Goal: Task Accomplishment & Management: Manage account settings

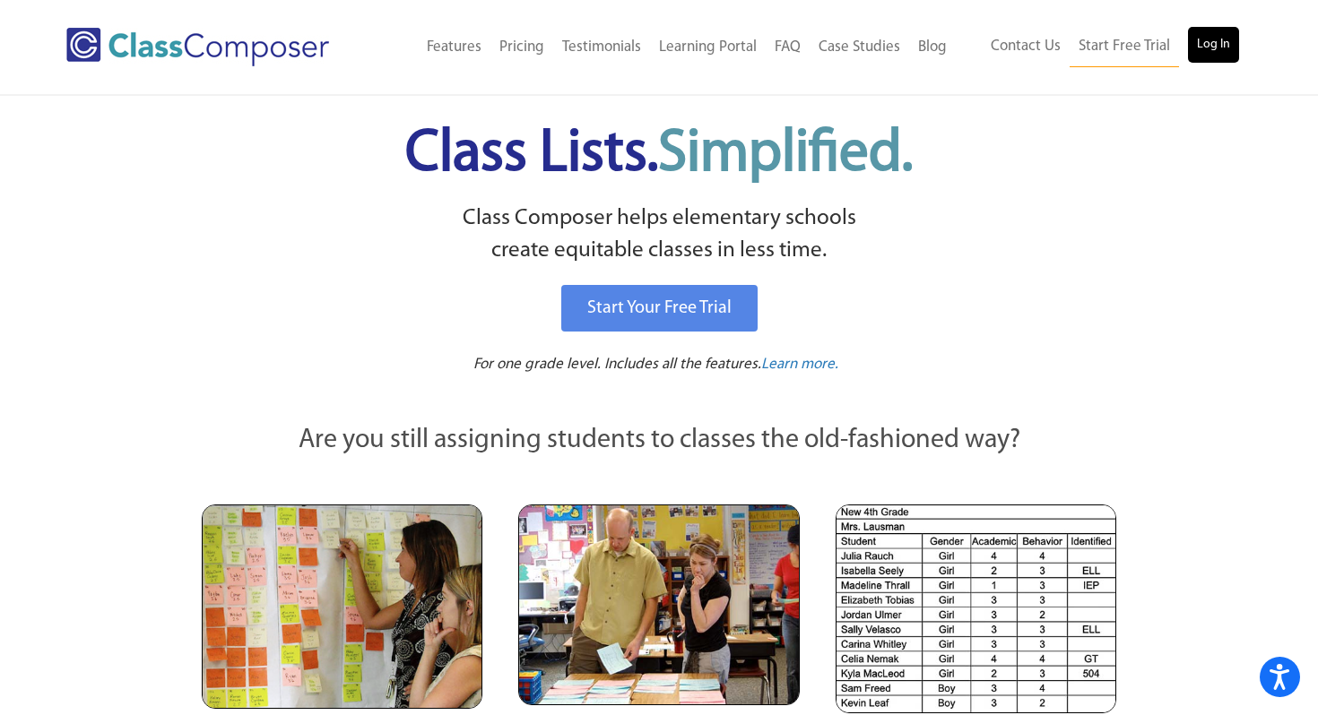
click at [1196, 48] on link "Log In" at bounding box center [1213, 45] width 51 height 36
click at [1200, 56] on link "Log In" at bounding box center [1213, 45] width 51 height 36
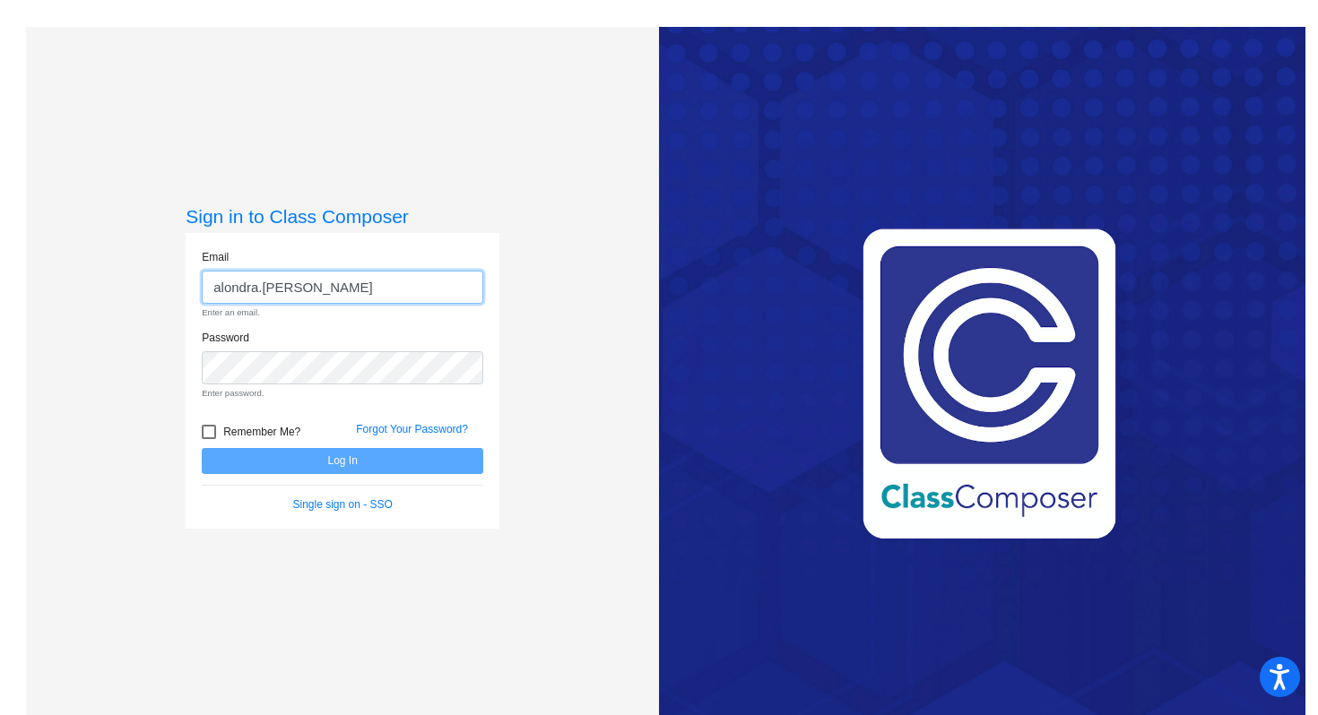
type input "[EMAIL_ADDRESS][PERSON_NAME][DOMAIN_NAME]"
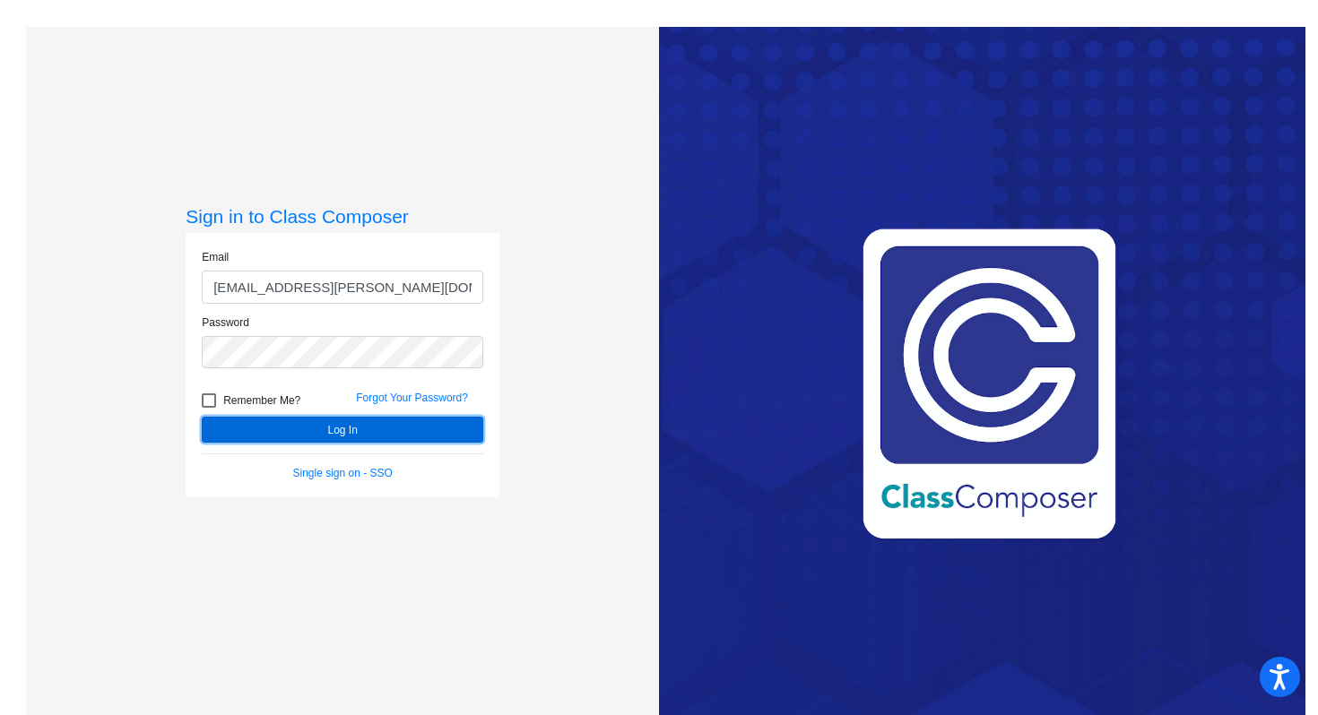
click at [251, 437] on button "Log In" at bounding box center [342, 430] width 281 height 26
type input "[EMAIL_ADDRESS][PERSON_NAME][DOMAIN_NAME]"
click at [229, 428] on button "Log In" at bounding box center [342, 430] width 281 height 26
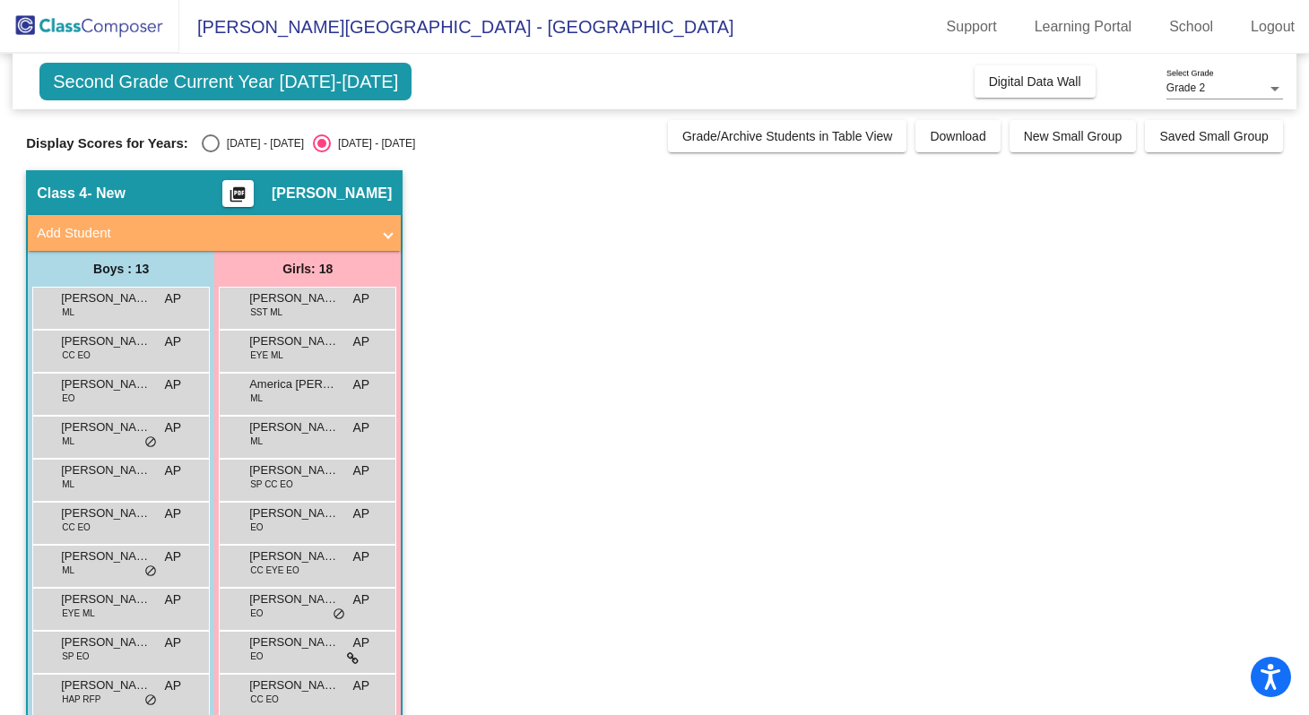
click at [214, 145] on div "Select an option" at bounding box center [211, 143] width 18 height 18
click at [211, 152] on input "[DATE] - [DATE]" at bounding box center [210, 152] width 1 height 1
radio input "true"
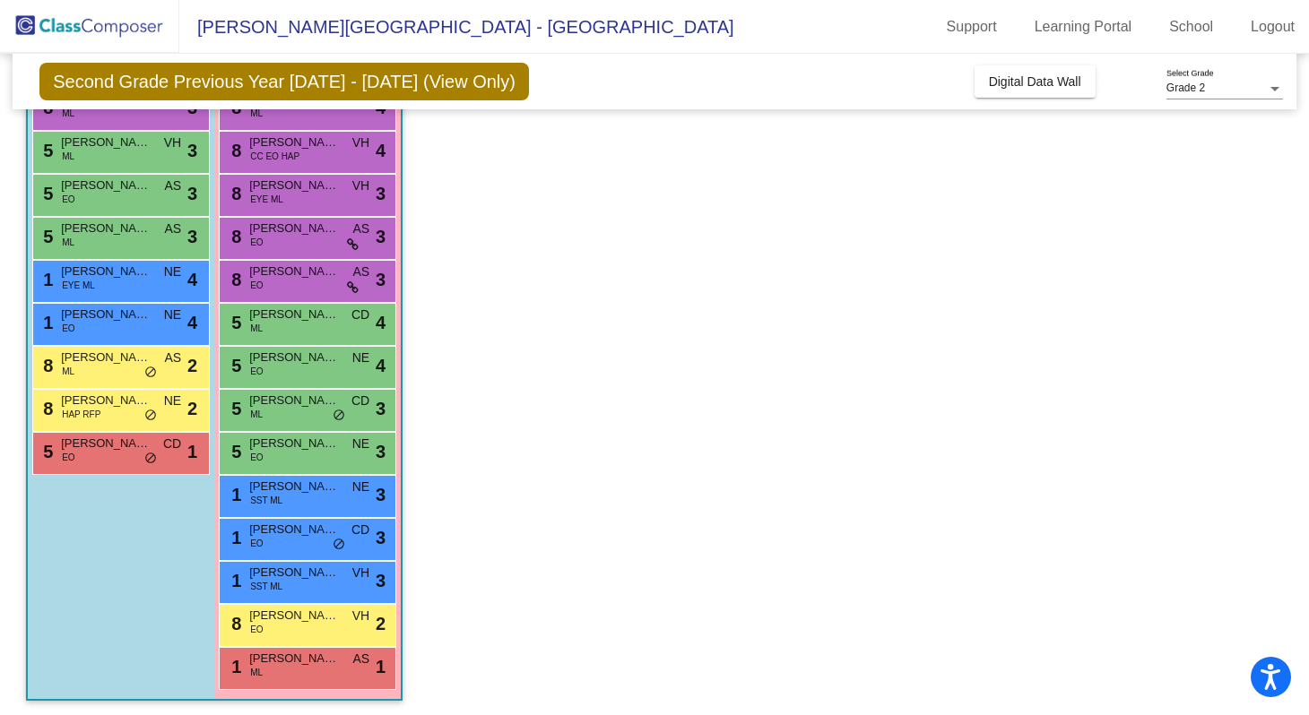
scroll to position [375, 0]
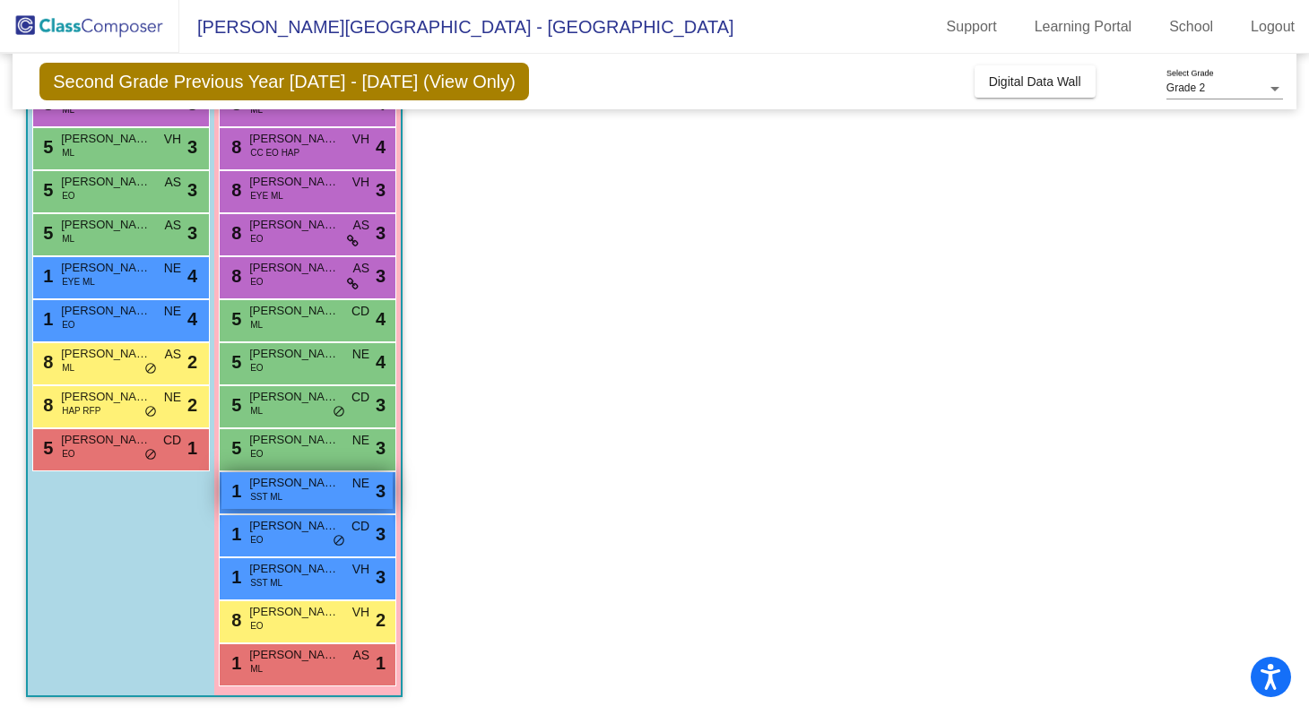
click at [301, 485] on span "Aalia Osorio Ayala" at bounding box center [294, 483] width 90 height 18
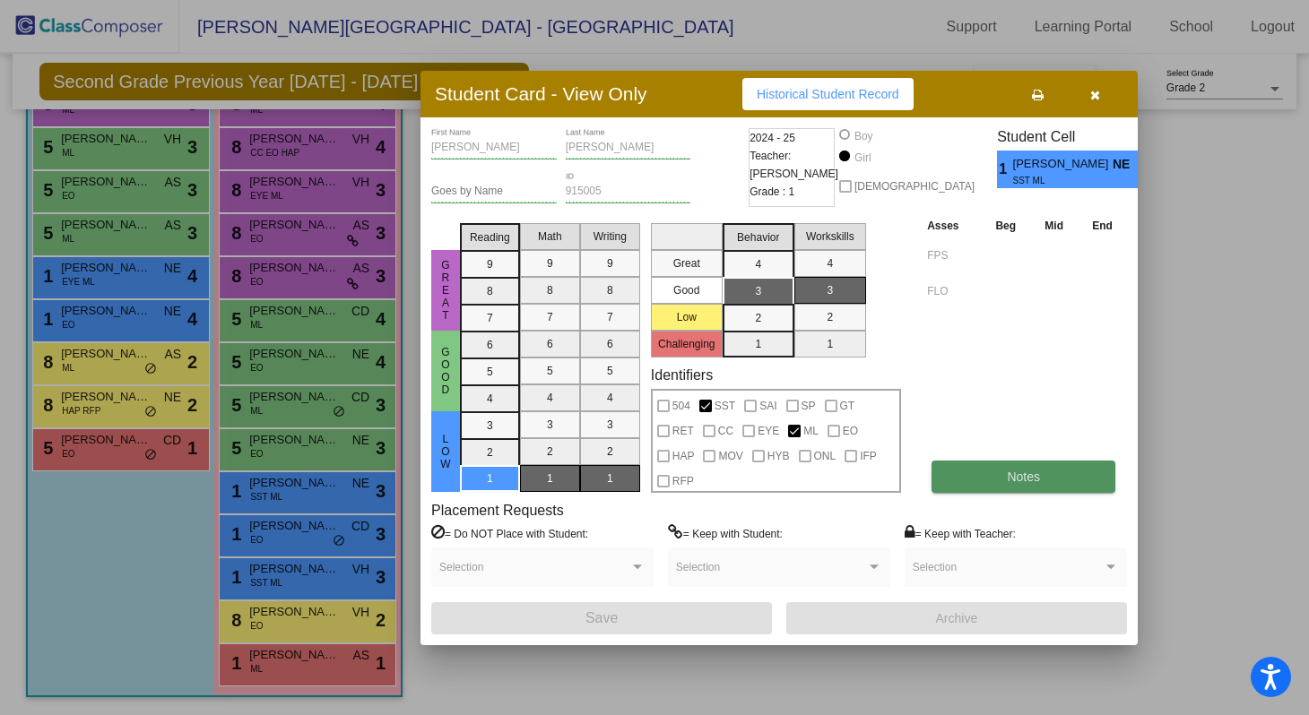
click at [997, 461] on button "Notes" at bounding box center [1023, 477] width 184 height 32
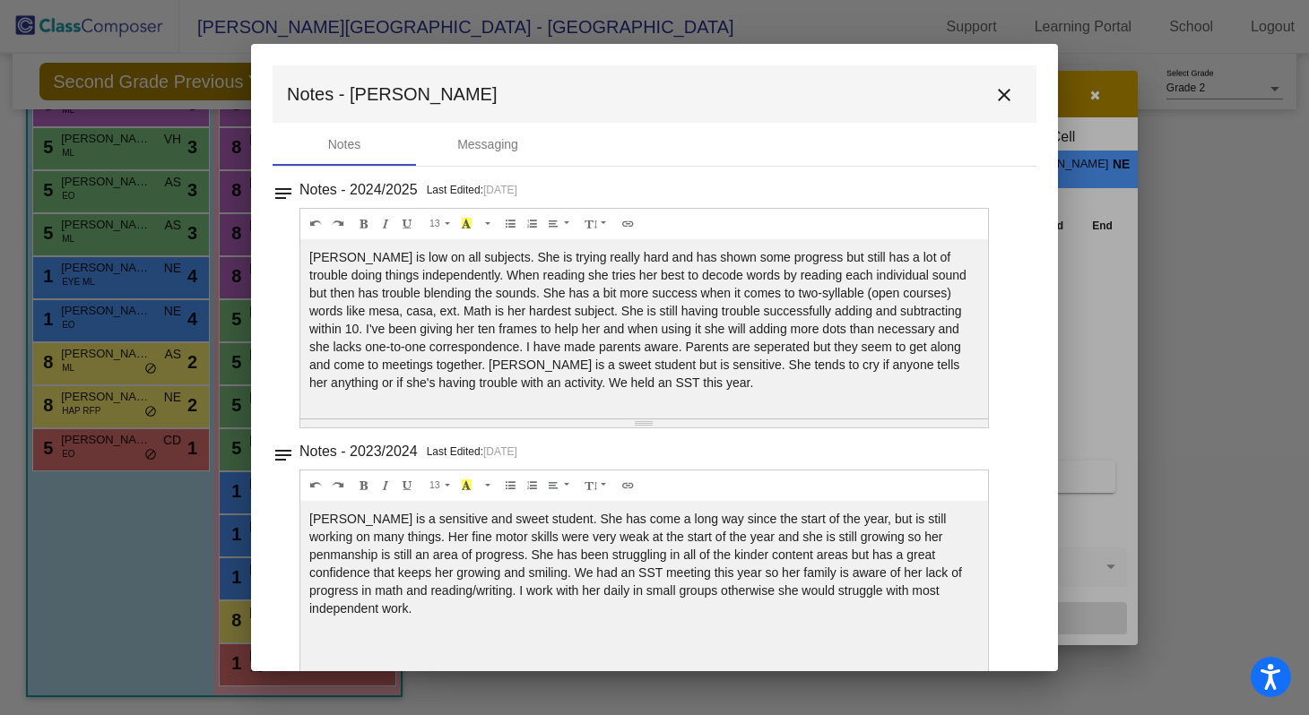
click at [1005, 90] on mat-icon "close" at bounding box center [1004, 95] width 22 height 22
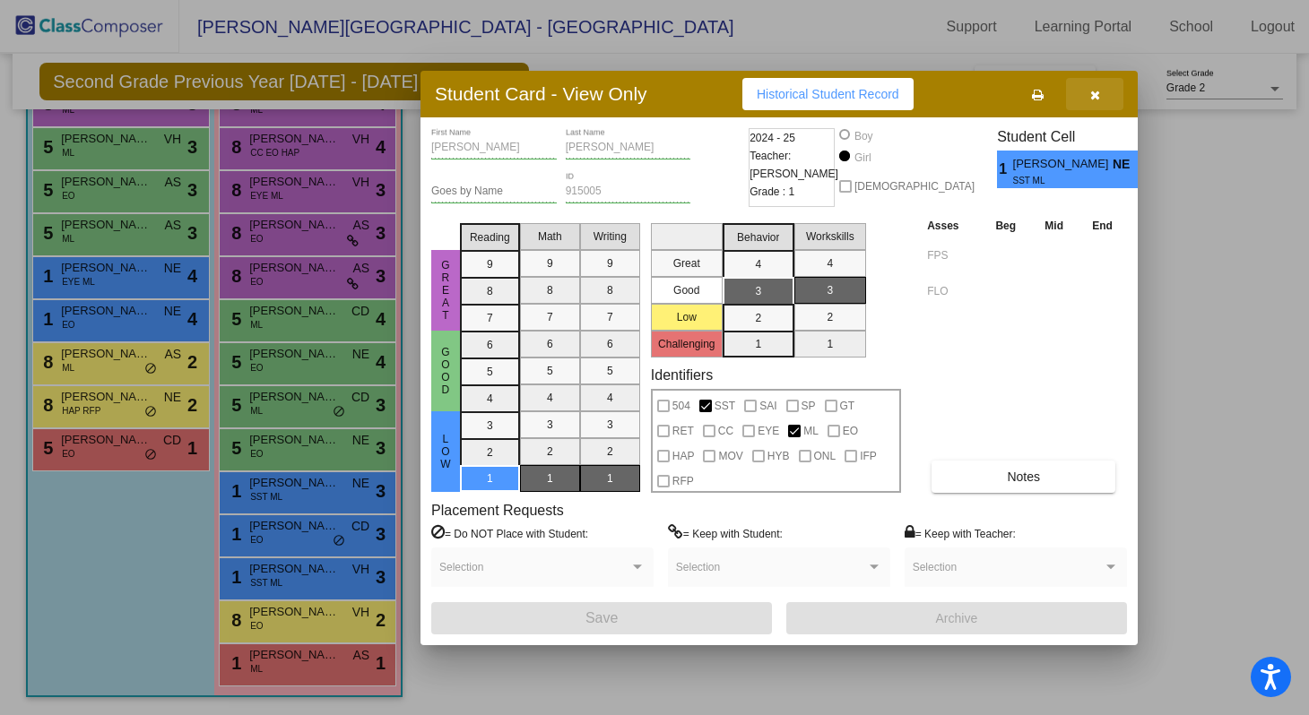
click at [1092, 101] on button "button" at bounding box center [1094, 94] width 57 height 32
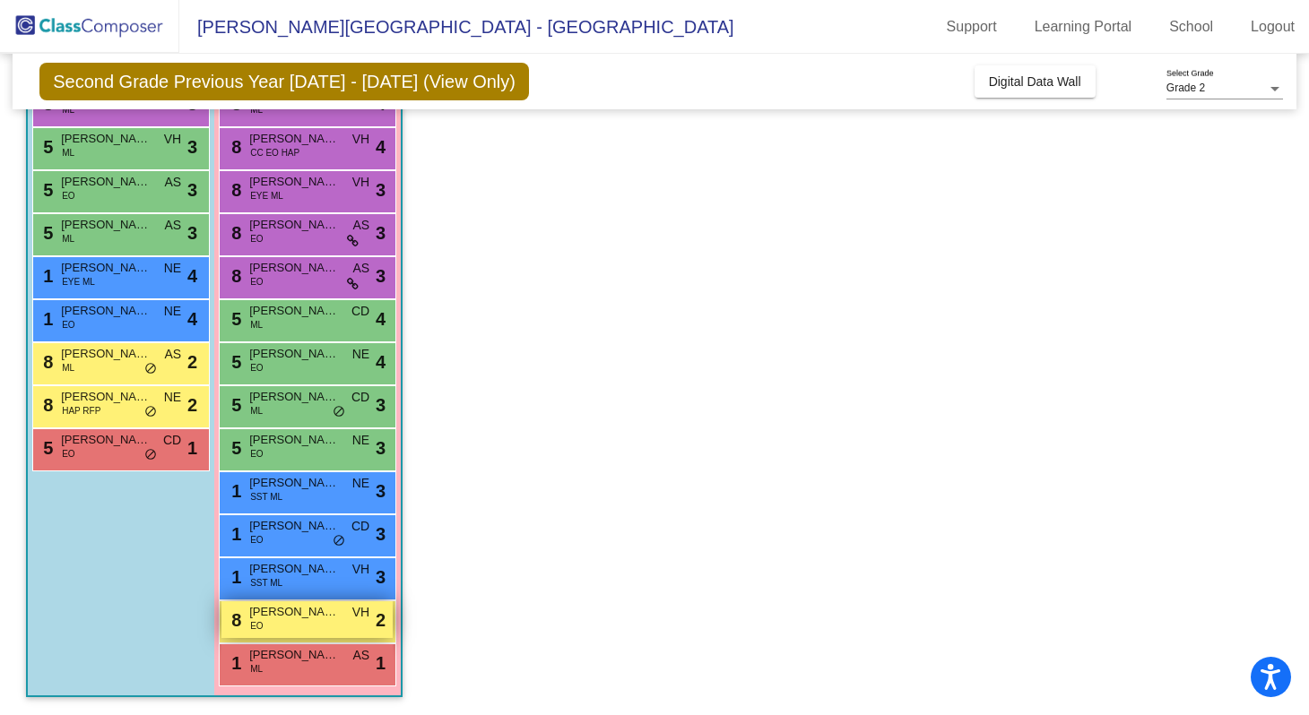
click at [286, 632] on div "8 Camila McKenney EO VH lock do_not_disturb_alt 2" at bounding box center [306, 619] width 171 height 37
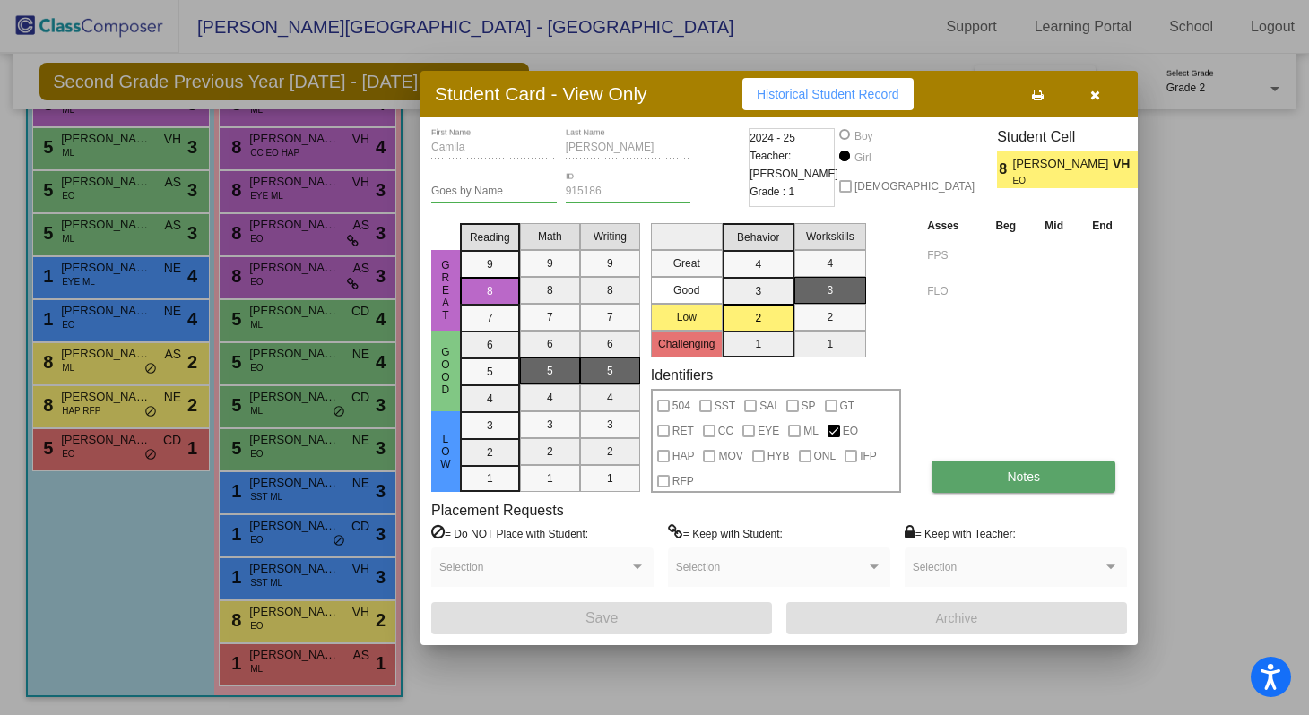
click at [1025, 479] on span "Notes" at bounding box center [1023, 477] width 33 height 14
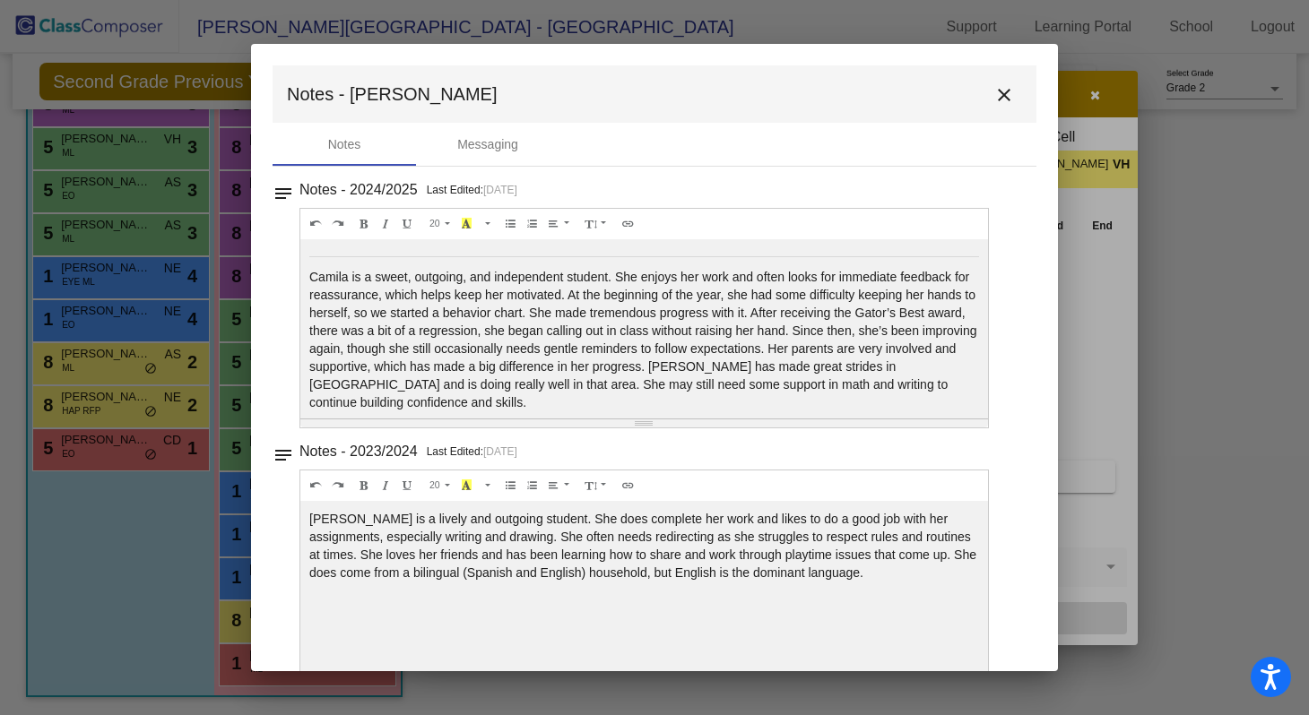
scroll to position [15, 0]
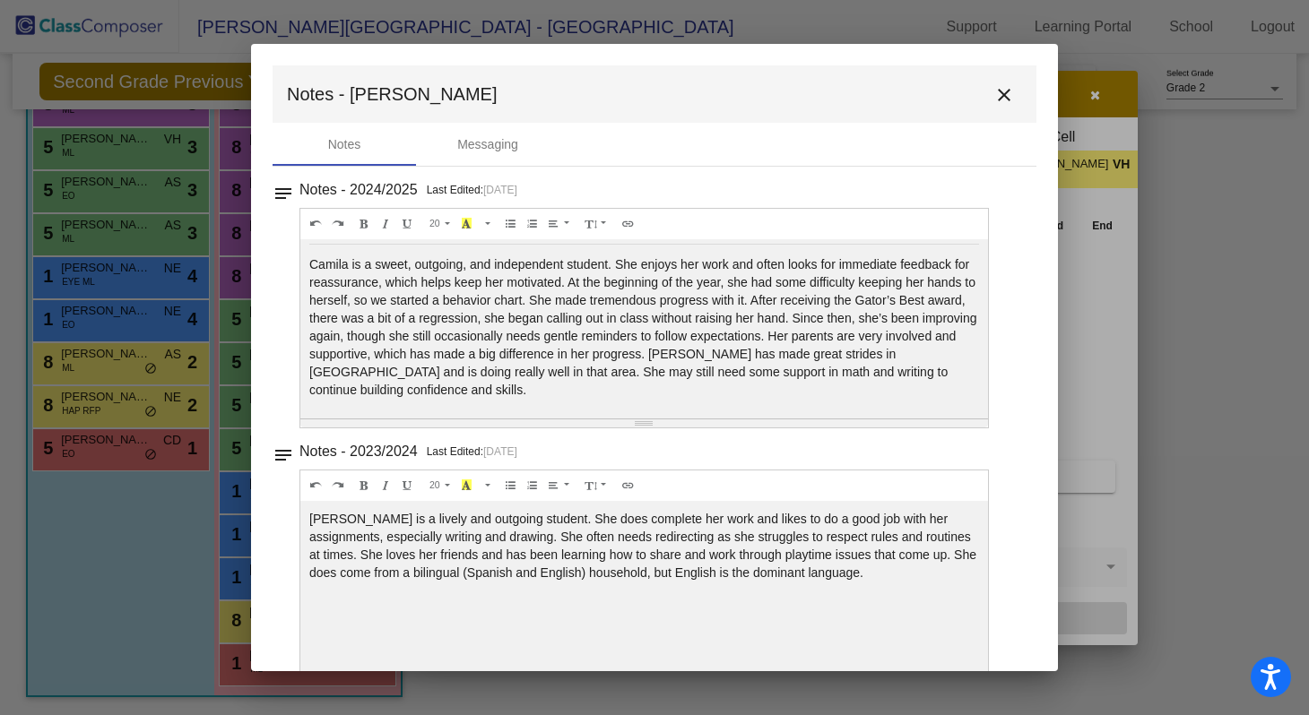
click at [993, 100] on mat-icon "close" at bounding box center [1004, 95] width 22 height 22
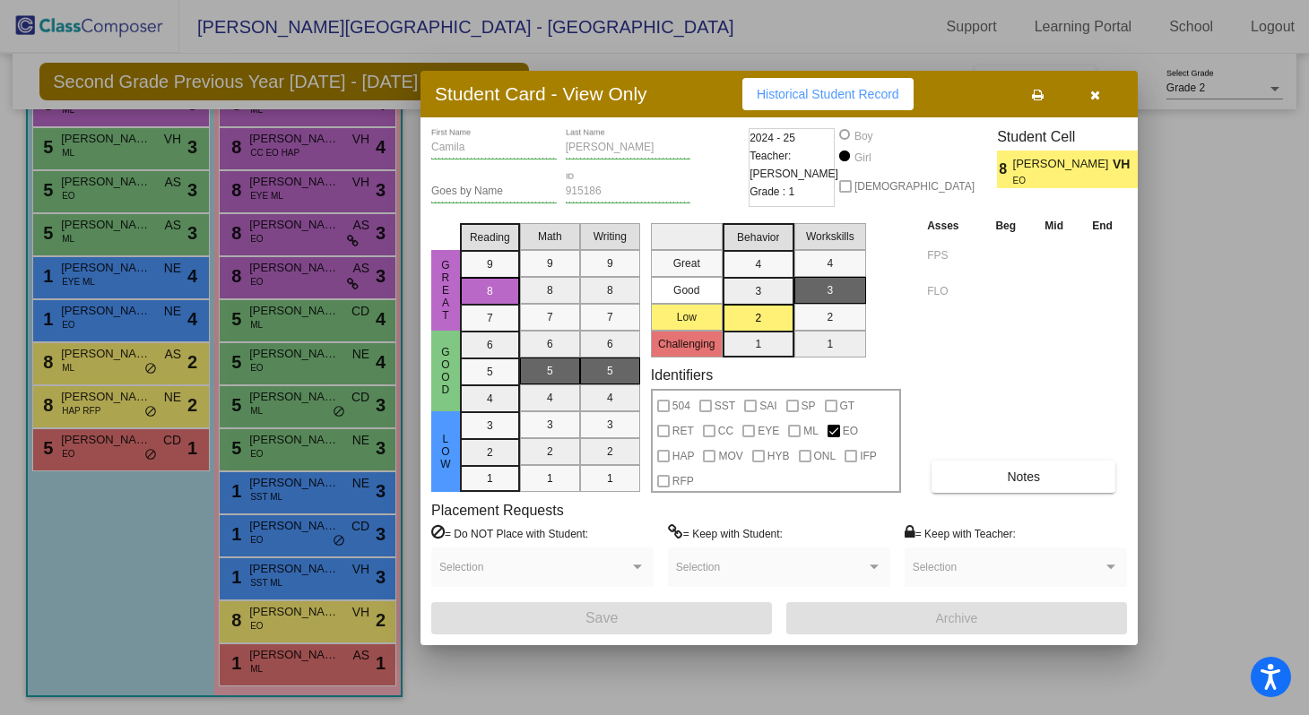
click at [1102, 94] on button "button" at bounding box center [1094, 94] width 57 height 32
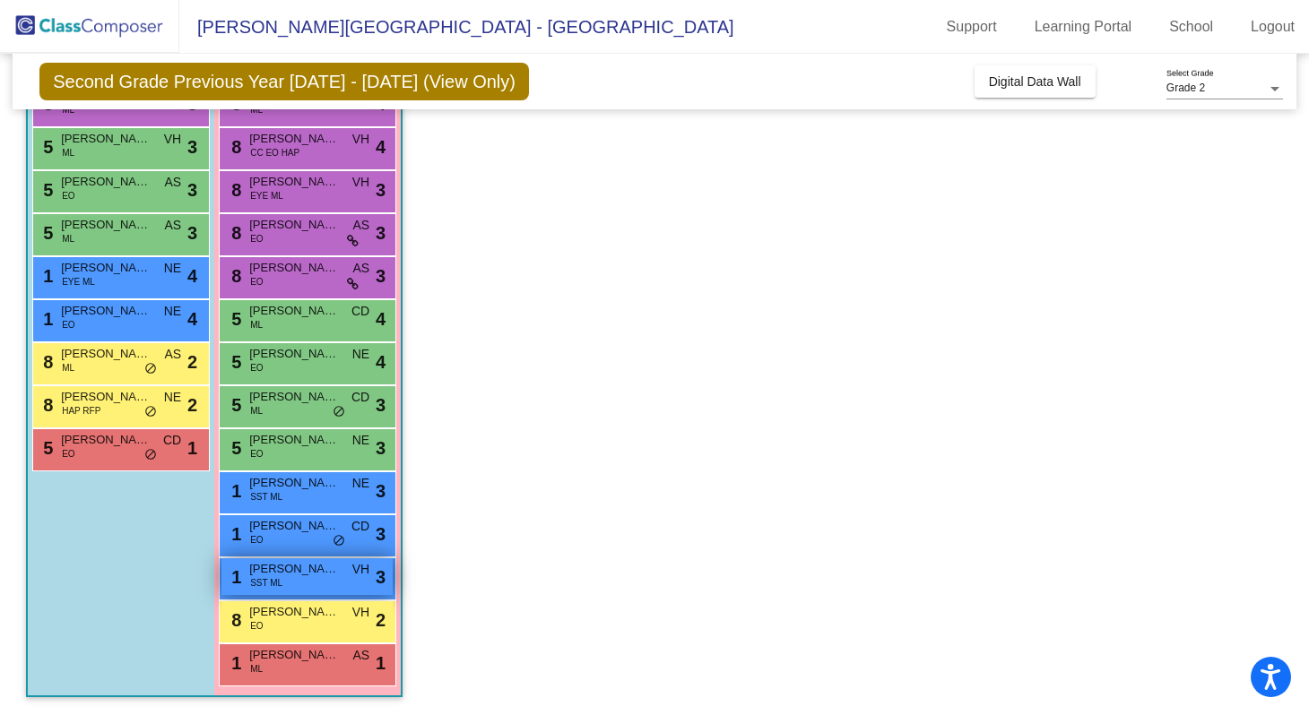
click at [290, 573] on span "Samantha Perez Martinez" at bounding box center [294, 569] width 90 height 18
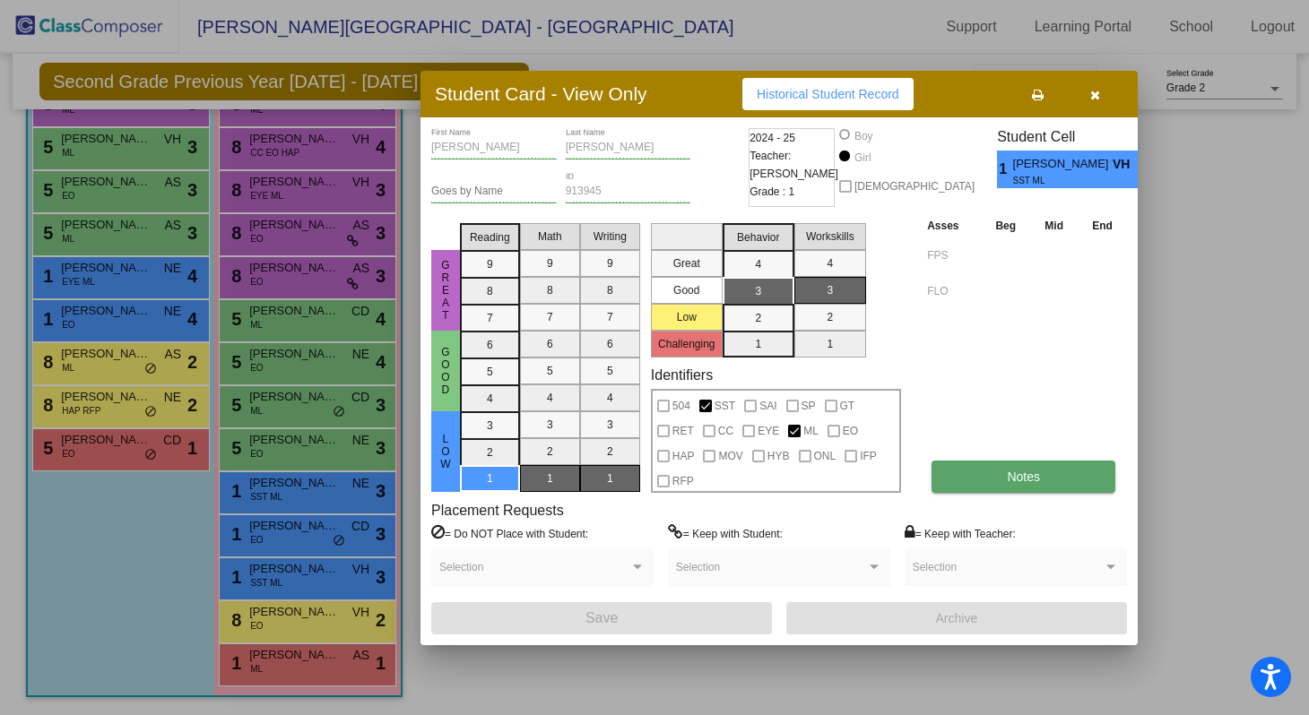
click at [1003, 476] on button "Notes" at bounding box center [1023, 477] width 184 height 32
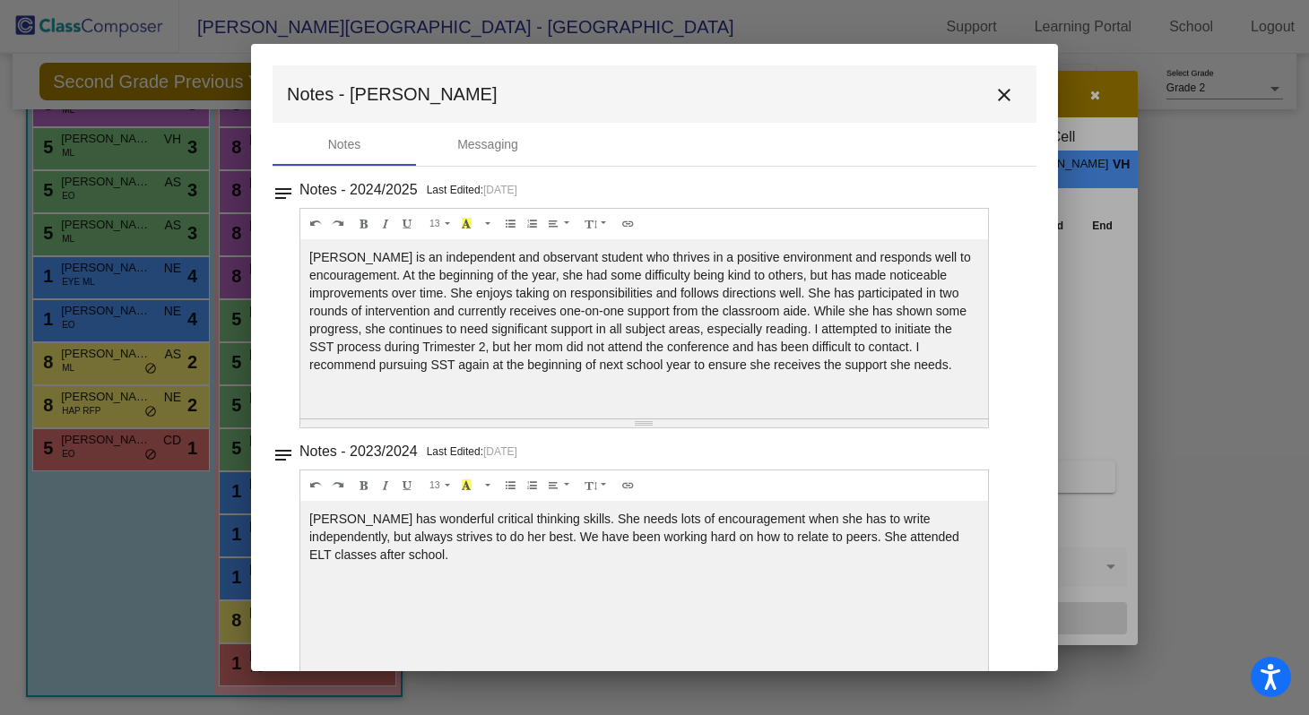
click at [993, 99] on mat-icon "close" at bounding box center [1004, 95] width 22 height 22
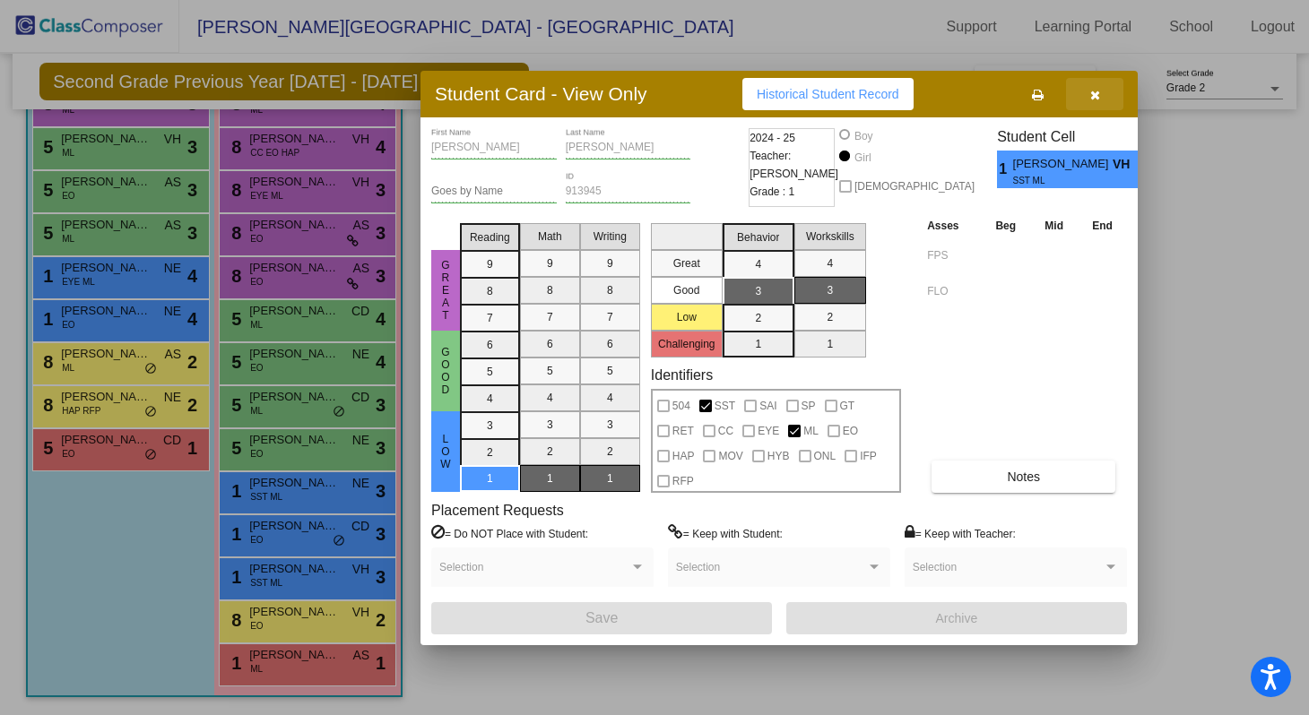
click at [1097, 92] on icon "button" at bounding box center [1095, 95] width 10 height 13
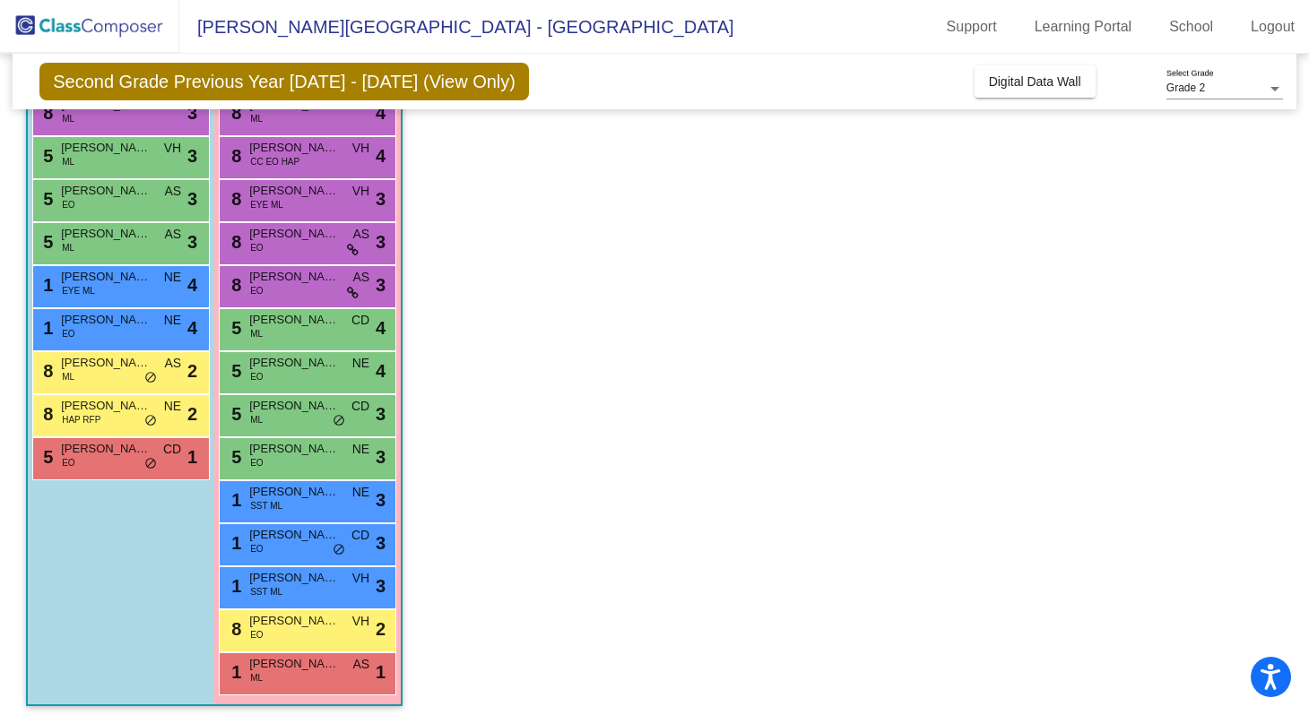
scroll to position [367, 0]
